Goal: Task Accomplishment & Management: Manage account settings

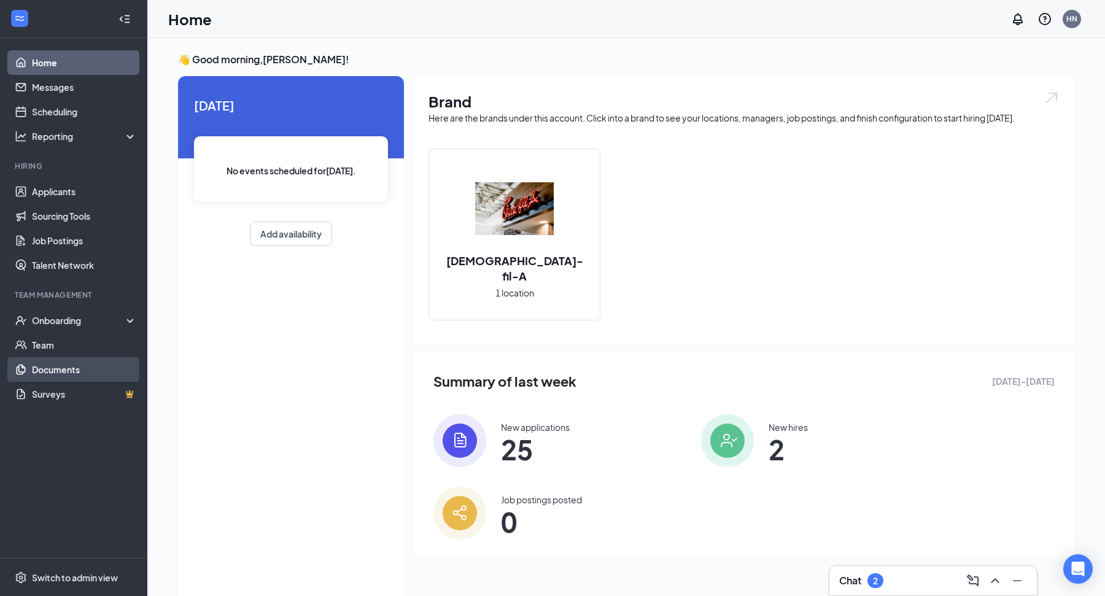
click at [60, 368] on link "Documents" at bounding box center [84, 369] width 105 height 25
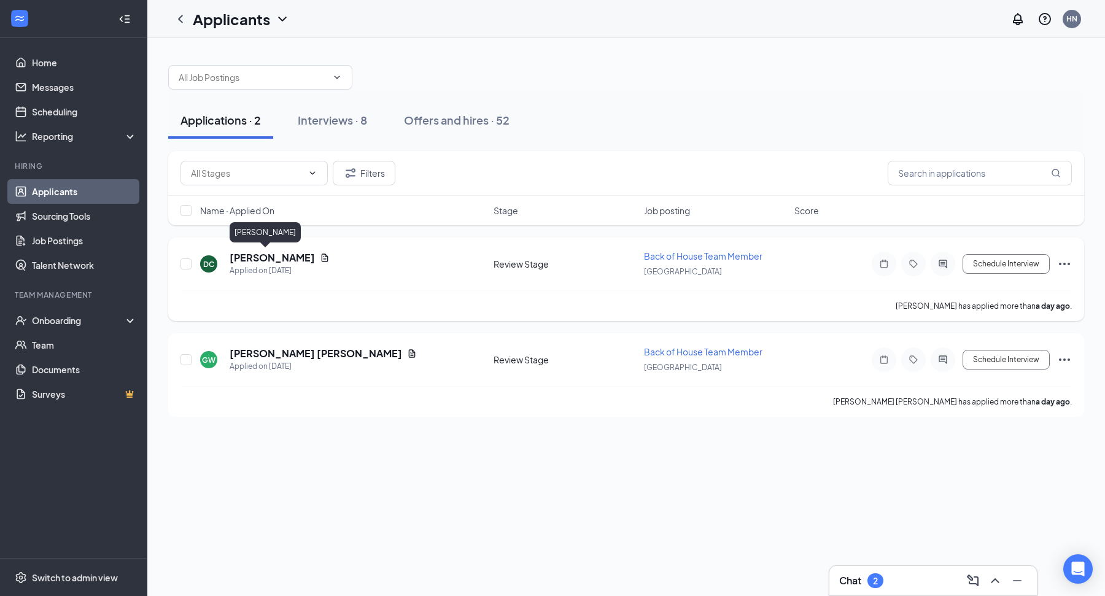
click at [263, 258] on h5 "[PERSON_NAME]" at bounding box center [272, 258] width 85 height 14
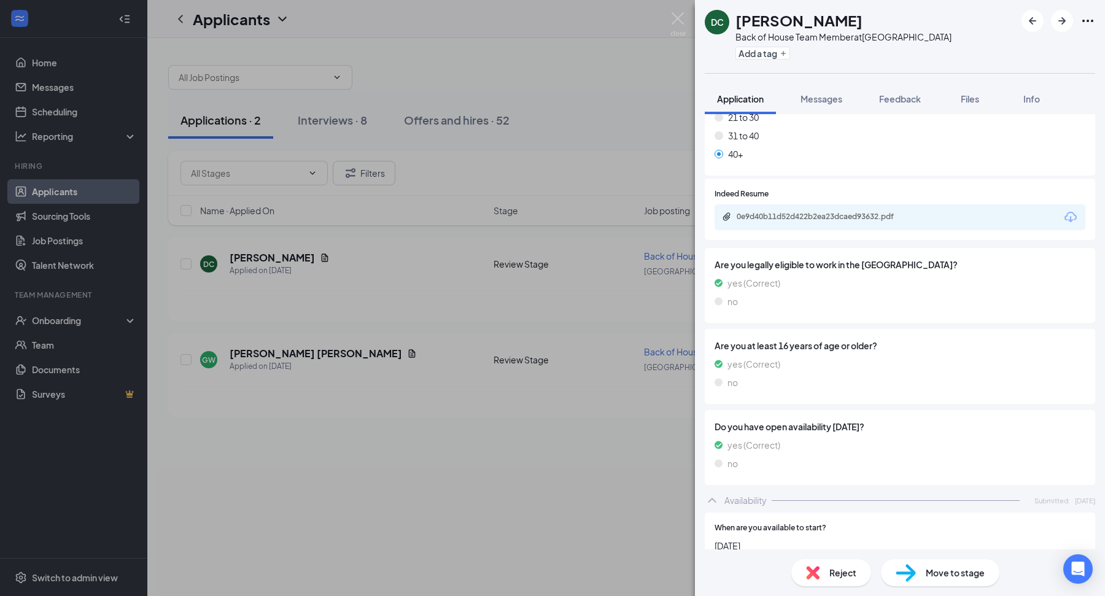
scroll to position [1032, 0]
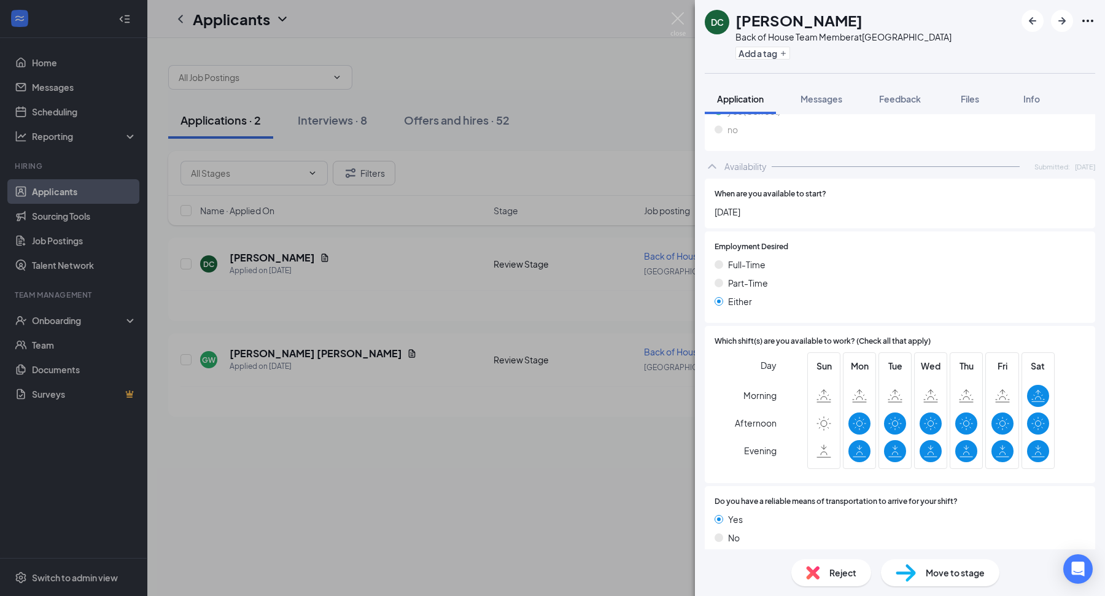
click at [490, 494] on div "DC [PERSON_NAME] Back of House Team Member at [GEOGRAPHIC_DATA] Add a tag Appli…" at bounding box center [552, 298] width 1105 height 596
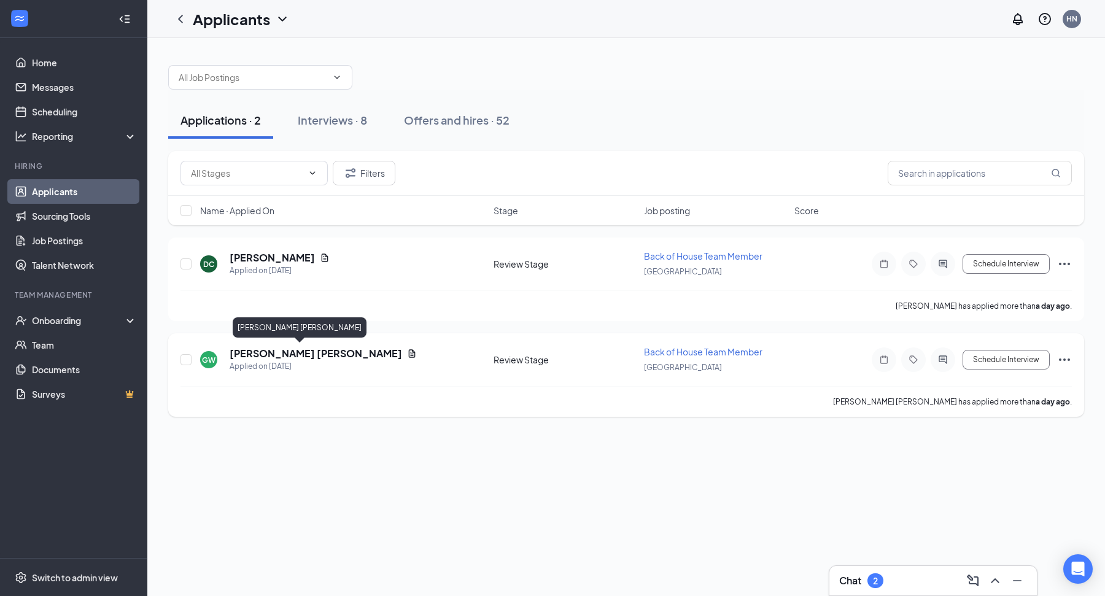
click at [246, 355] on h5 "[PERSON_NAME] [PERSON_NAME]" at bounding box center [316, 354] width 173 height 14
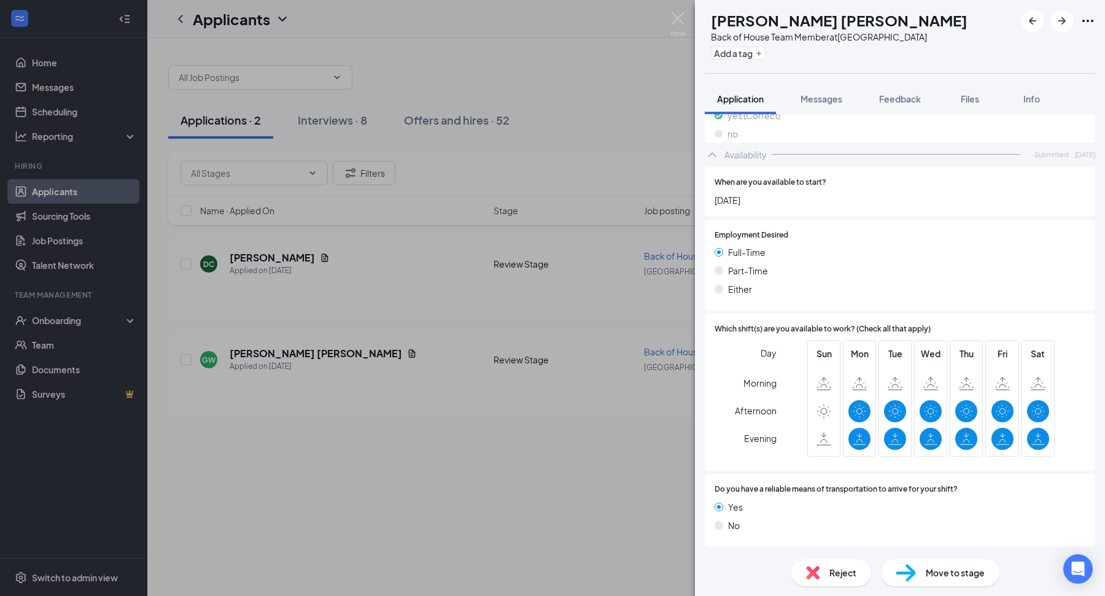
scroll to position [1085, 0]
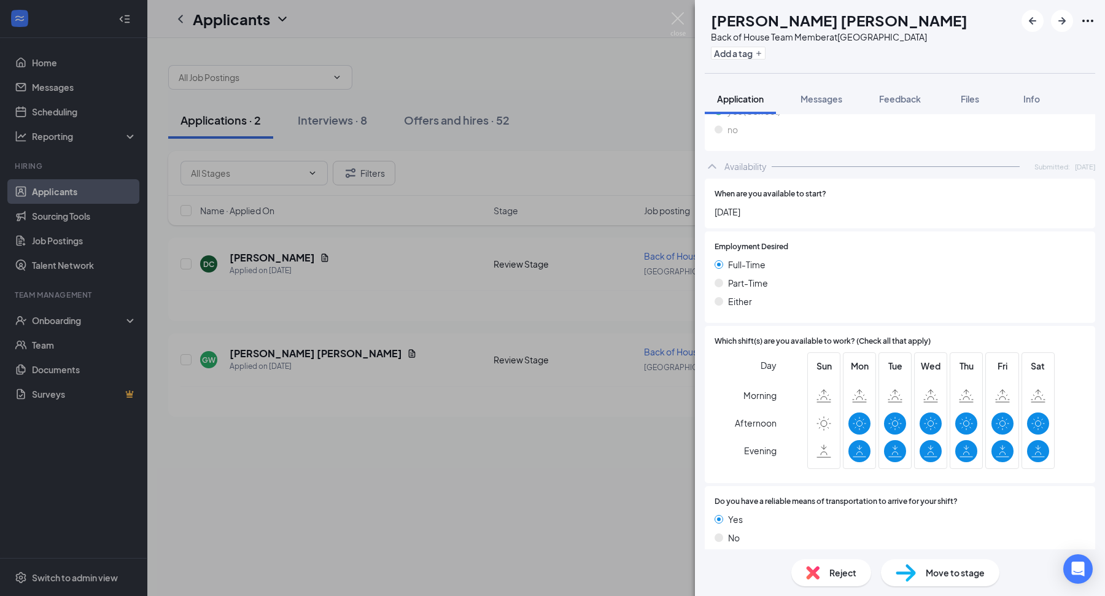
click at [462, 500] on div "[PERSON_NAME] Back of House Team Member at [GEOGRAPHIC_DATA] Add a tag Applicat…" at bounding box center [552, 298] width 1105 height 596
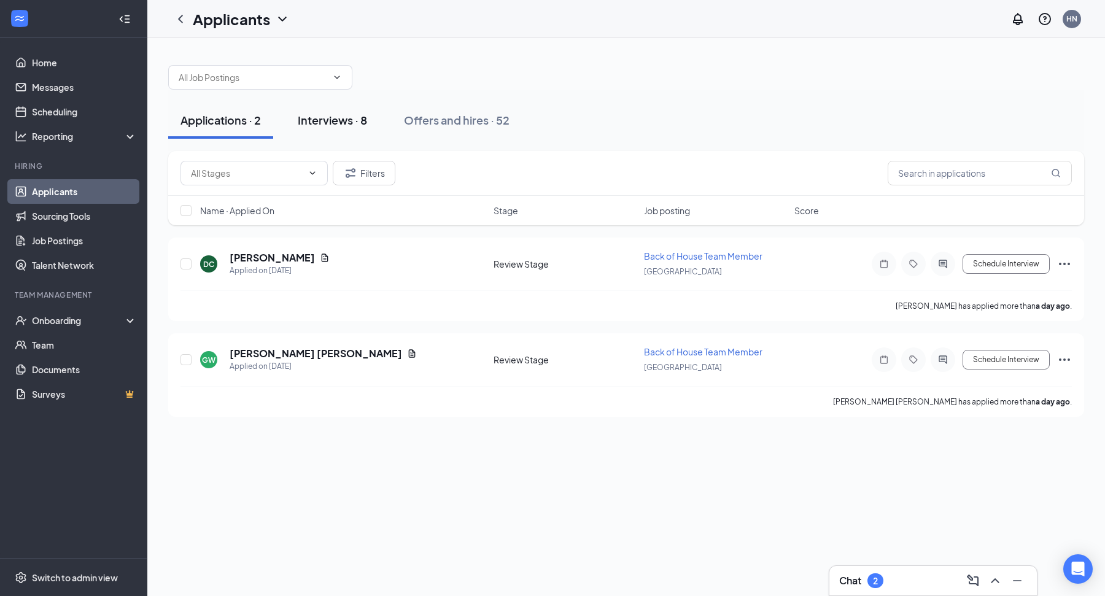
click at [354, 118] on div "Interviews · 8" at bounding box center [332, 119] width 69 height 15
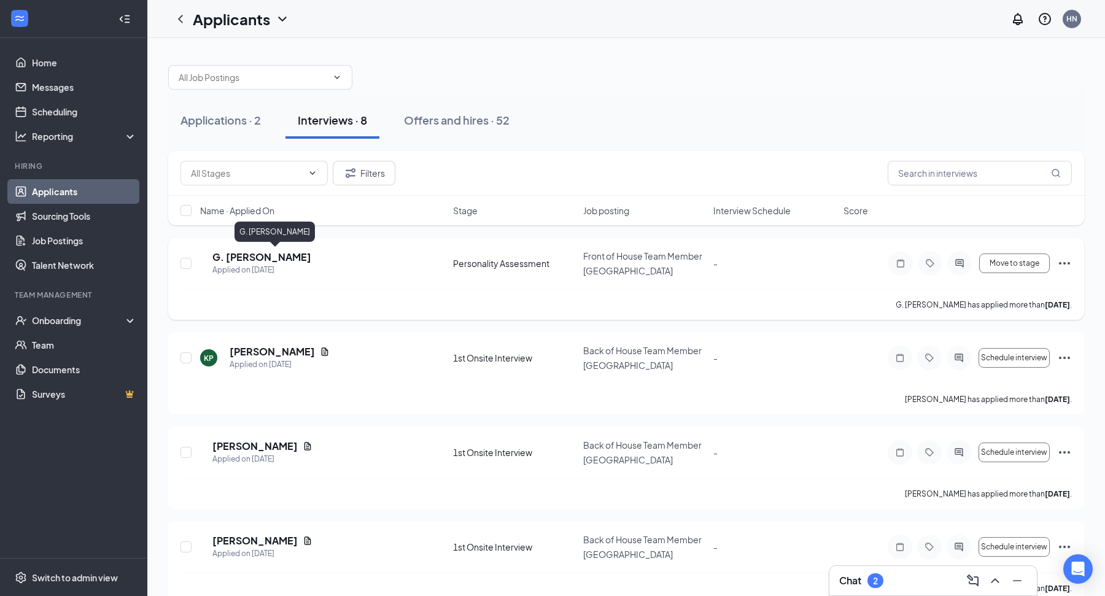
click at [280, 260] on h5 "G. [PERSON_NAME]" at bounding box center [261, 257] width 99 height 14
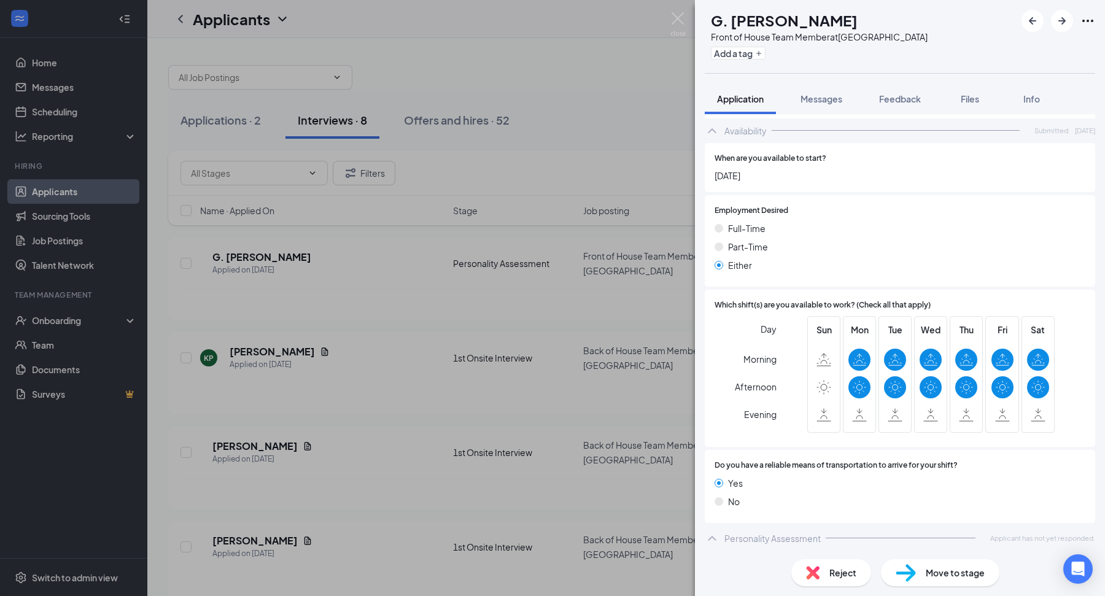
scroll to position [1052, 0]
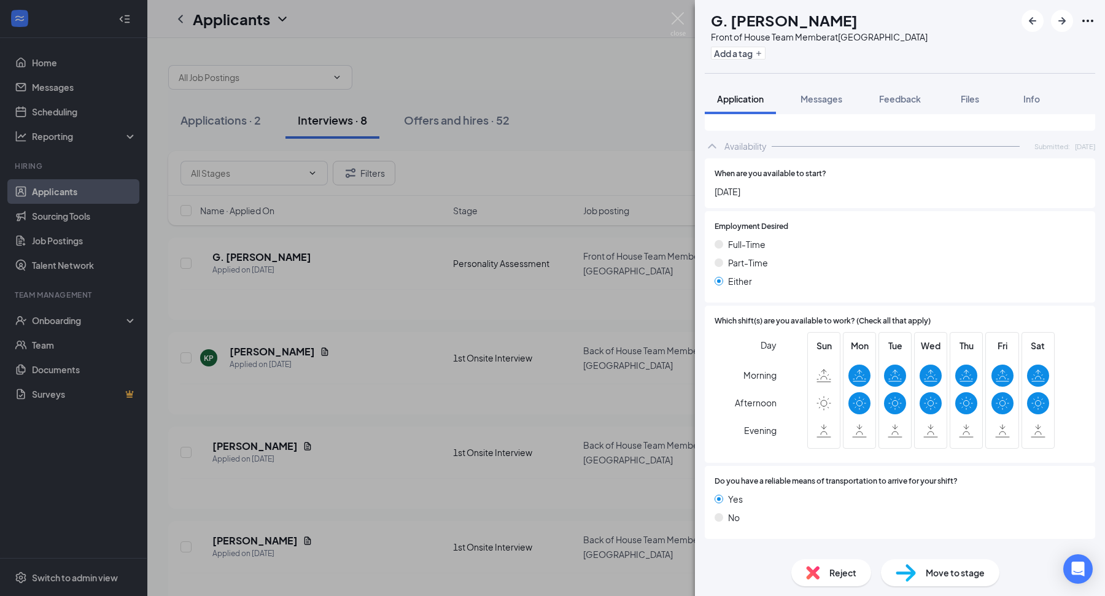
click at [372, 332] on div "GS G. [PERSON_NAME] Front of House Team Member at [GEOGRAPHIC_DATA] Add a tag A…" at bounding box center [552, 298] width 1105 height 596
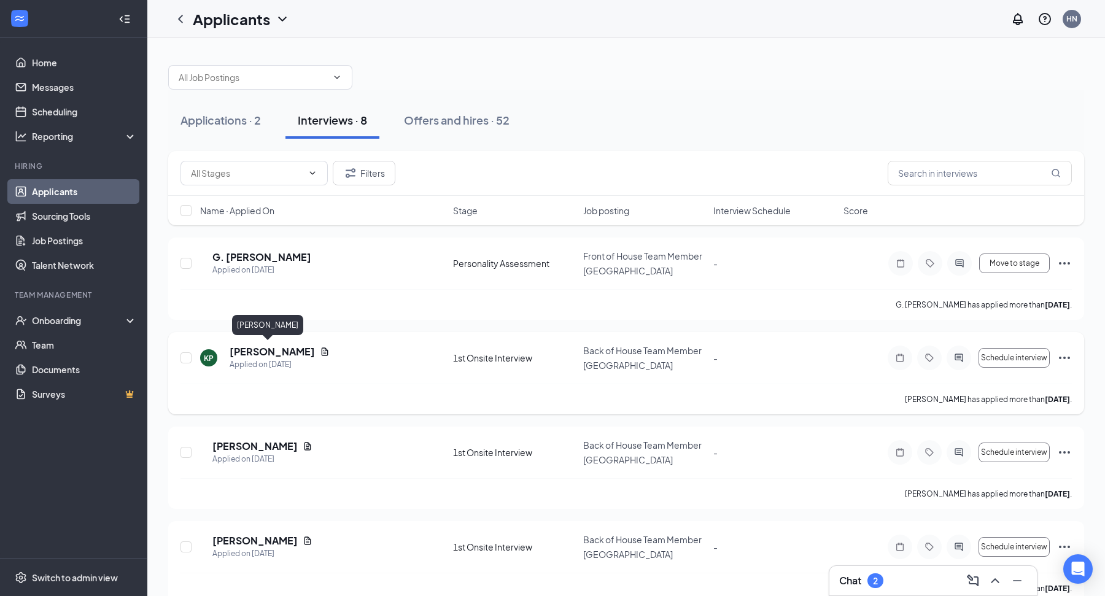
click at [268, 354] on h5 "[PERSON_NAME]" at bounding box center [272, 352] width 85 height 14
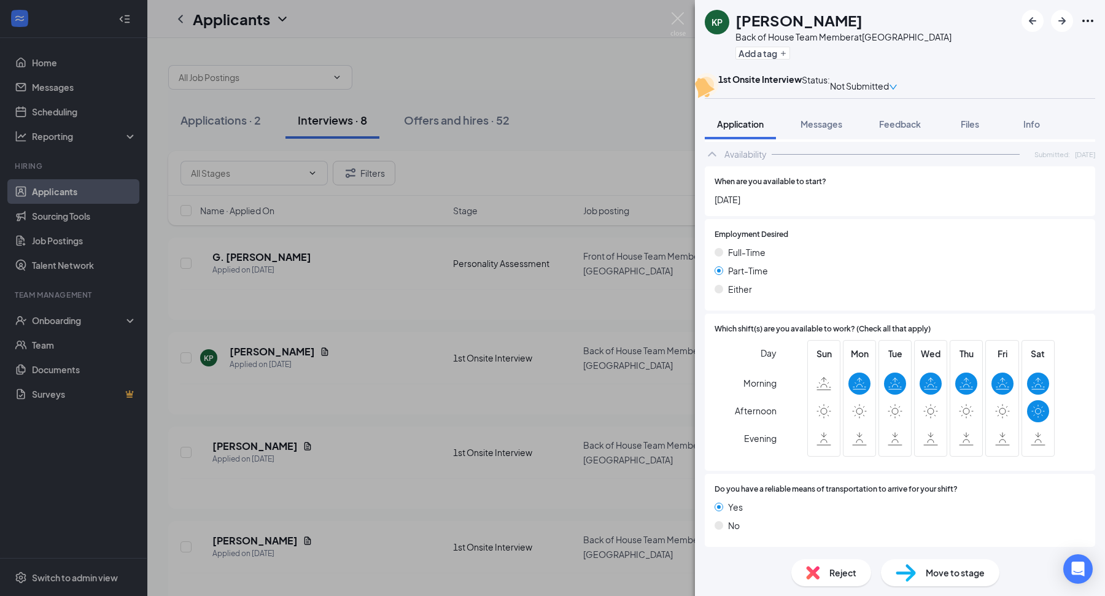
scroll to position [1098, 0]
click at [335, 395] on div "[PERSON_NAME] Back of House Team Member at [GEOGRAPHIC_DATA] Add a tag 1st Onsi…" at bounding box center [552, 298] width 1105 height 596
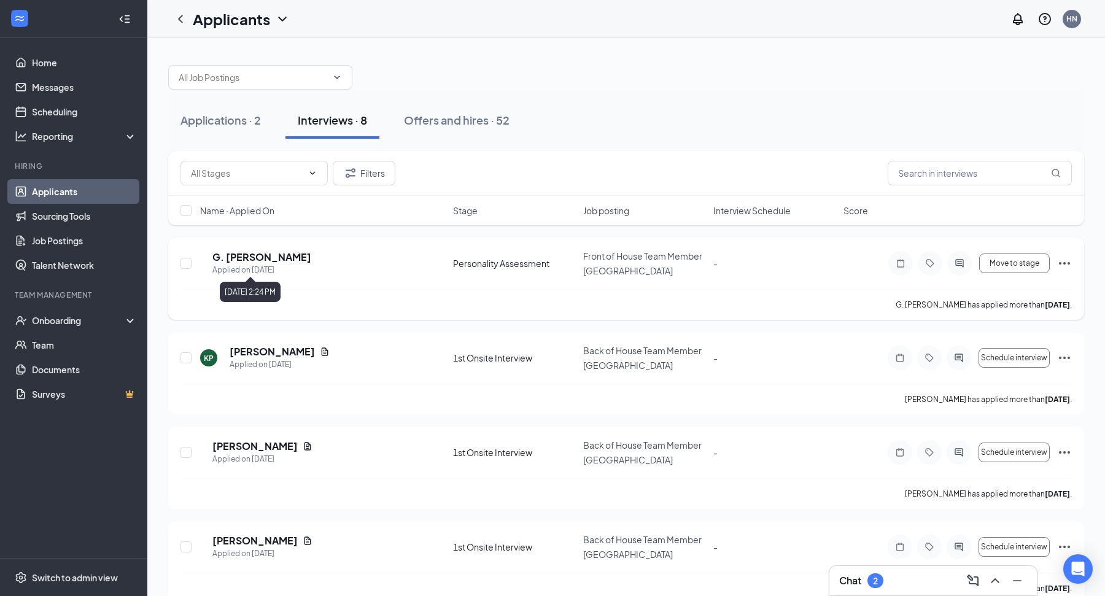
click at [287, 256] on h5 "G. [PERSON_NAME]" at bounding box center [261, 257] width 99 height 14
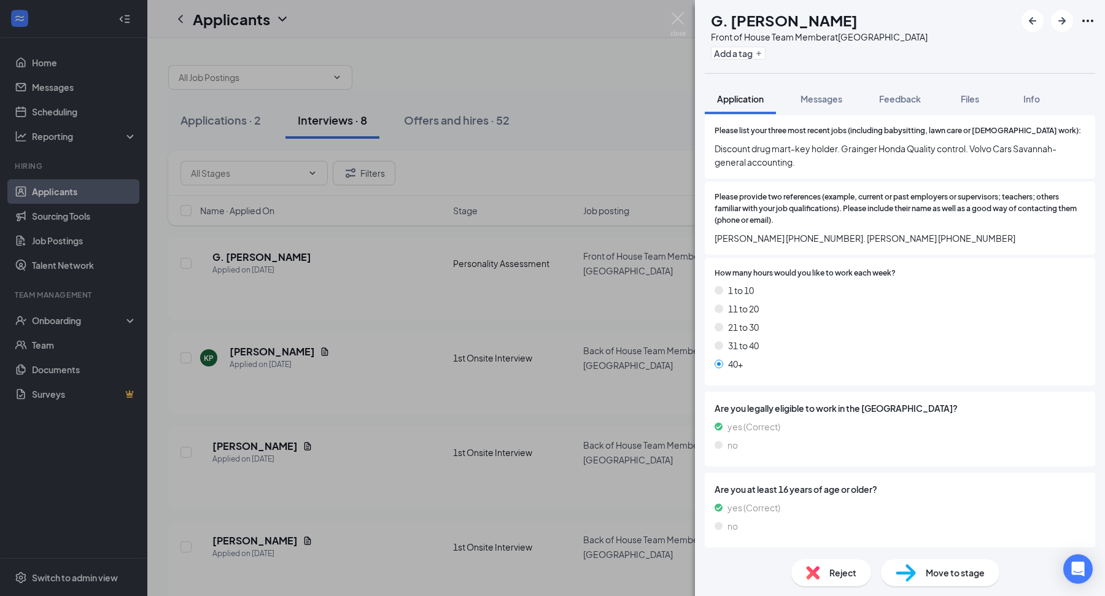
scroll to position [553, 0]
click at [359, 411] on div "GS G. [PERSON_NAME] Front of House Team Member at [GEOGRAPHIC_DATA] Add a tag A…" at bounding box center [552, 298] width 1105 height 596
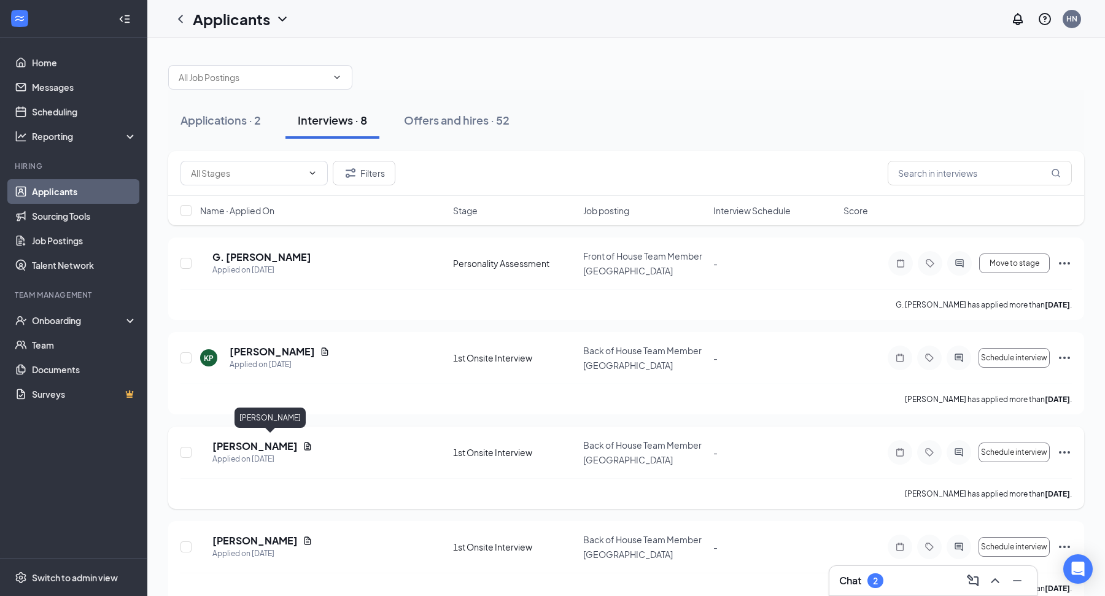
click at [270, 440] on h5 "[PERSON_NAME]" at bounding box center [254, 447] width 85 height 14
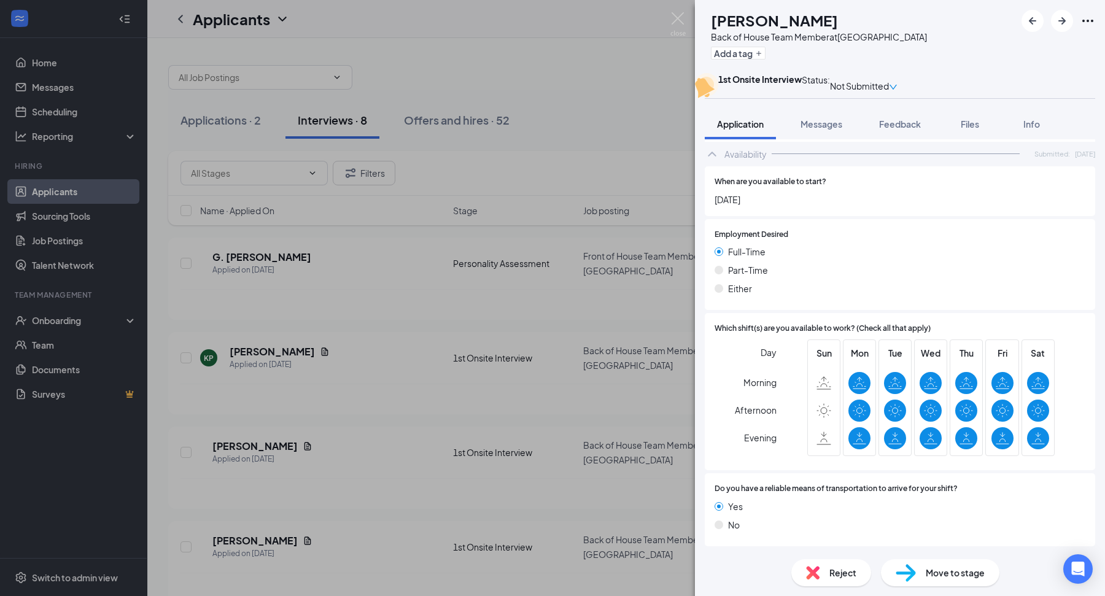
scroll to position [1098, 0]
click at [333, 425] on div "TH [PERSON_NAME] Back of House Team Member at [GEOGRAPHIC_DATA] Add a tag 1st O…" at bounding box center [552, 298] width 1105 height 596
